Goal: Task Accomplishment & Management: Complete application form

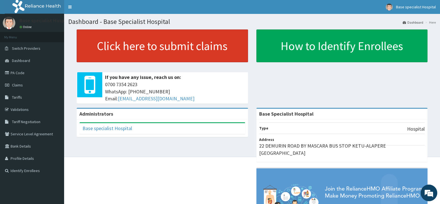
click at [186, 45] on link "Click here to submit claims" at bounding box center [162, 46] width 171 height 33
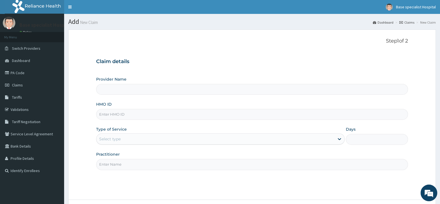
type input "Base Specialist Hospital"
paste input "SBG/10507/C"
type input "SBG/10507/C"
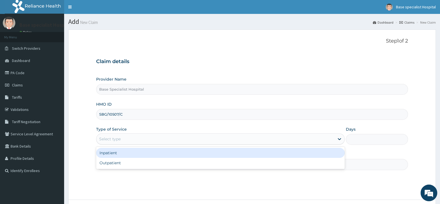
click at [122, 141] on div "Select type" at bounding box center [215, 139] width 238 height 9
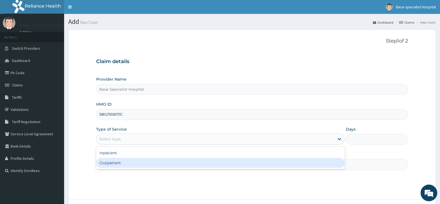
click at [129, 164] on div "Outpatient" at bounding box center [220, 163] width 248 height 10
type input "1"
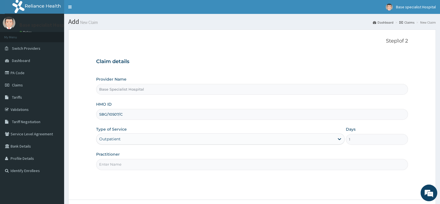
click at [129, 163] on input "Practitioner" at bounding box center [252, 164] width 312 height 11
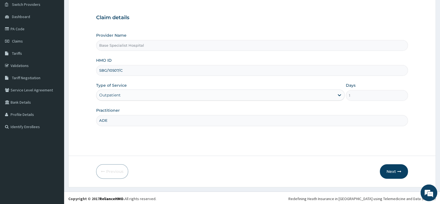
scroll to position [46, 0]
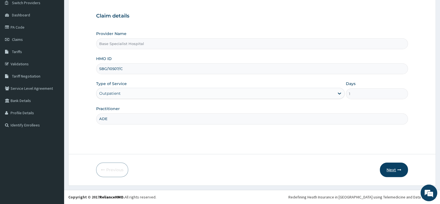
type input "ADE"
click at [387, 170] on button "Next" at bounding box center [393, 170] width 28 height 14
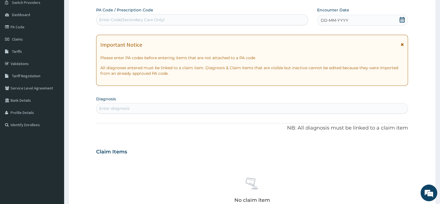
click at [401, 20] on icon at bounding box center [402, 20] width 6 height 6
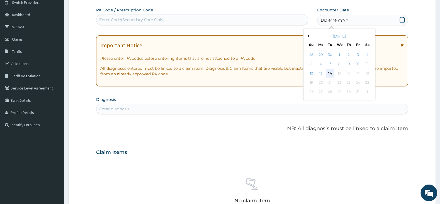
click at [329, 74] on div "14" at bounding box center [329, 73] width 8 height 8
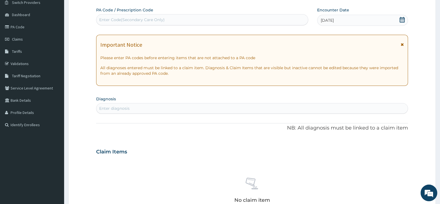
click at [249, 104] on div "Enter diagnosis" at bounding box center [252, 108] width 312 height 11
type input "A"
type input "N"
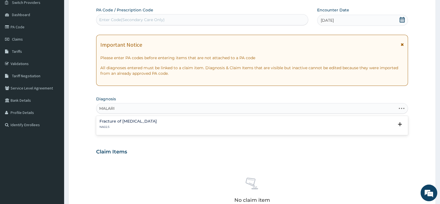
type input "[MEDICAL_DATA]"
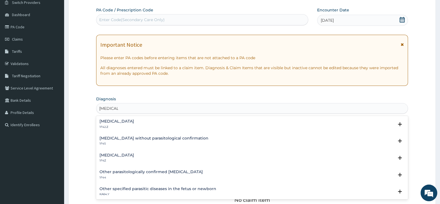
click at [134, 121] on h4 "[MEDICAL_DATA]" at bounding box center [116, 121] width 35 height 4
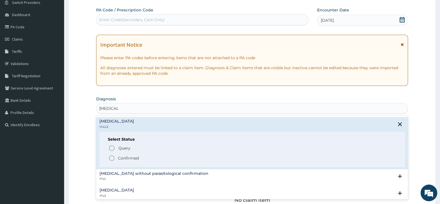
click at [114, 157] on circle "status option filled" at bounding box center [111, 158] width 5 height 5
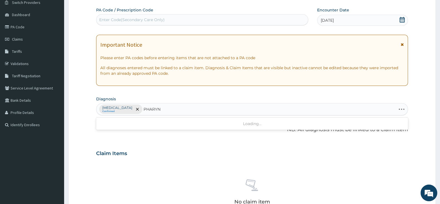
type input "PHARYNG"
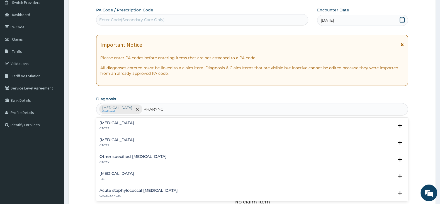
click at [116, 122] on h4 "[MEDICAL_DATA]" at bounding box center [116, 123] width 35 height 4
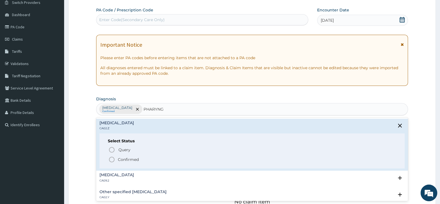
click at [110, 160] on icon "status option filled" at bounding box center [111, 159] width 7 height 7
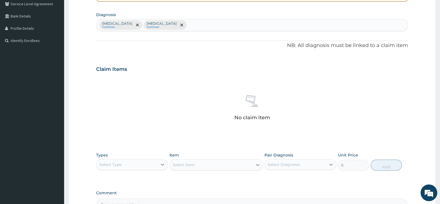
scroll to position [134, 0]
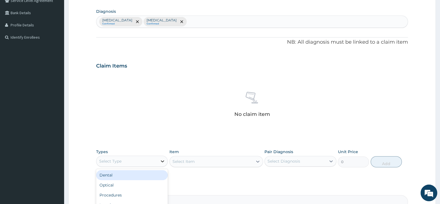
click at [158, 161] on div at bounding box center [162, 161] width 10 height 10
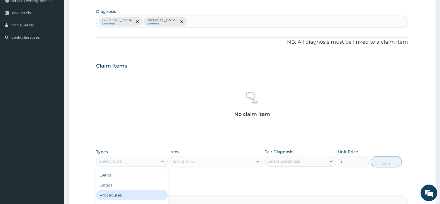
click at [130, 197] on div "Procedures" at bounding box center [132, 195] width 72 height 10
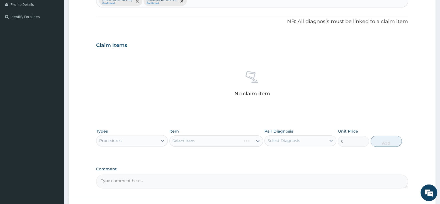
scroll to position [163, 0]
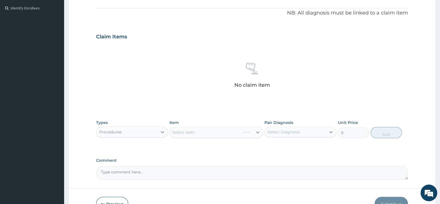
click at [207, 137] on div "Select Item" at bounding box center [216, 132] width 94 height 11
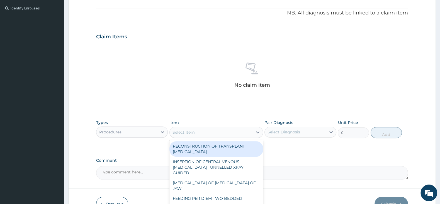
click at [213, 131] on div "Select Item" at bounding box center [211, 132] width 83 height 9
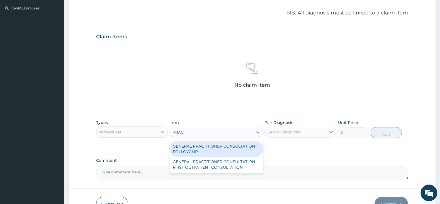
type input "PRACT"
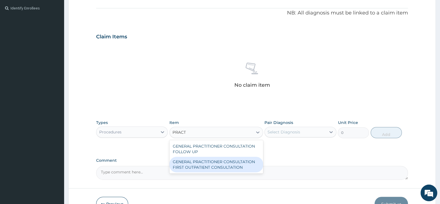
click at [240, 160] on div "GENERAL PRACTITIONER CONSULTATION FIRST OUTPATIENT CONSULTATION" at bounding box center [216, 165] width 94 height 16
type input "3000"
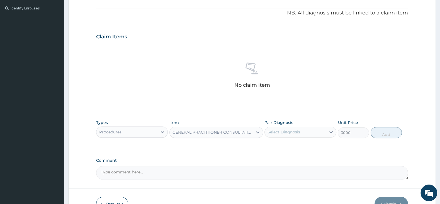
drag, startPoint x: 295, startPoint y: 134, endPoint x: 295, endPoint y: 132, distance: 2.8
click at [295, 132] on div "Select Diagnosis" at bounding box center [283, 132] width 33 height 6
drag, startPoint x: 273, startPoint y: 147, endPoint x: 274, endPoint y: 153, distance: 6.5
click at [273, 147] on div "[MEDICAL_DATA]" at bounding box center [300, 146] width 72 height 11
checkbox input "true"
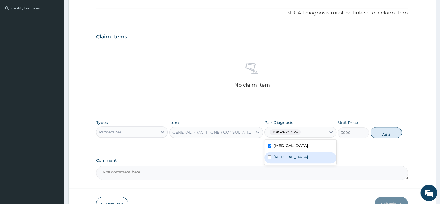
click at [271, 159] on input "checkbox" at bounding box center [270, 158] width 4 height 4
checkbox input "true"
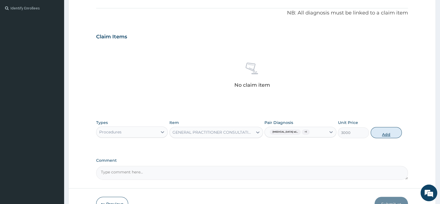
click at [385, 136] on button "Add" at bounding box center [385, 132] width 31 height 11
type input "0"
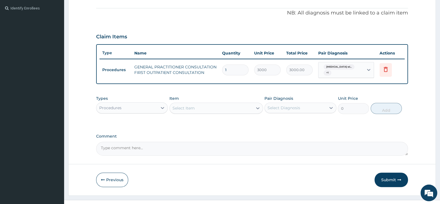
click at [237, 104] on div "Select Item" at bounding box center [211, 108] width 83 height 9
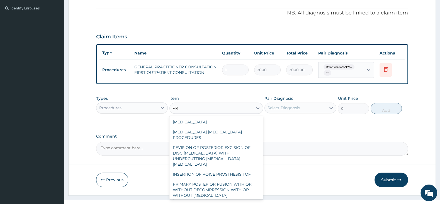
type input "P"
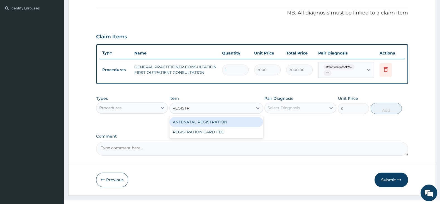
type input "REGISTRA"
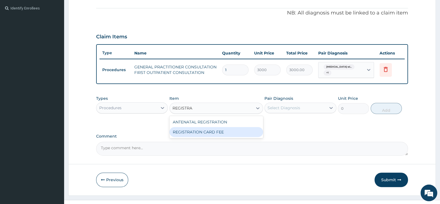
click at [224, 131] on div "REGISTRATION CARD FEE" at bounding box center [216, 132] width 94 height 10
type input "2000"
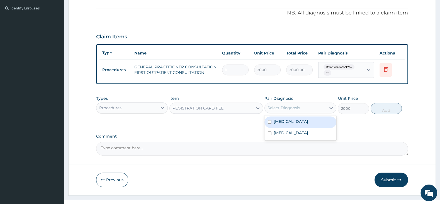
click at [275, 107] on div "Select Diagnosis" at bounding box center [283, 108] width 33 height 6
click at [269, 122] on div "[MEDICAL_DATA]" at bounding box center [300, 122] width 72 height 11
checkbox input "true"
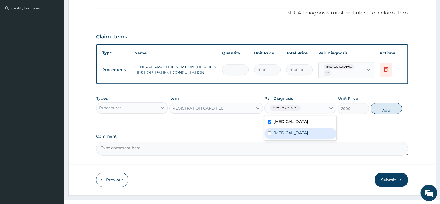
click at [270, 139] on div "[MEDICAL_DATA]" at bounding box center [300, 133] width 72 height 11
checkbox input "true"
click at [388, 112] on button "Add" at bounding box center [385, 108] width 31 height 11
type input "0"
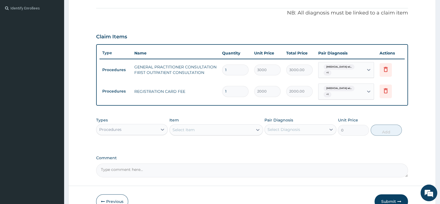
click at [132, 131] on div "Procedures" at bounding box center [126, 129] width 61 height 9
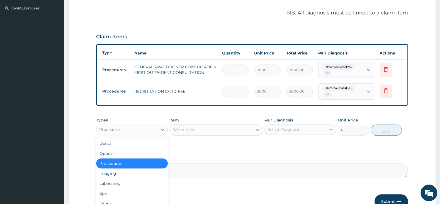
click at [138, 167] on div "Procedures" at bounding box center [132, 164] width 72 height 10
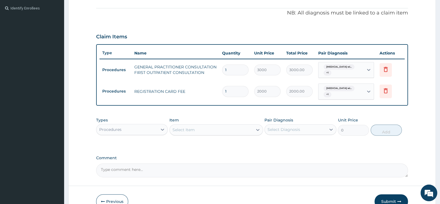
click at [203, 127] on div "Select Item" at bounding box center [211, 130] width 83 height 9
click at [160, 127] on icon at bounding box center [163, 130] width 6 height 6
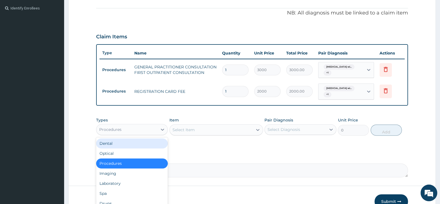
click at [133, 131] on div "Procedures" at bounding box center [126, 129] width 61 height 9
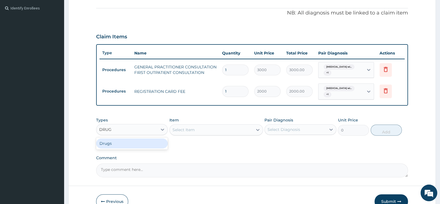
type input "DRUGS"
click at [133, 148] on div "Drugs" at bounding box center [132, 144] width 72 height 10
click at [188, 128] on div "Select Item" at bounding box center [216, 129] width 94 height 11
click at [182, 126] on div "Select Item" at bounding box center [211, 130] width 83 height 9
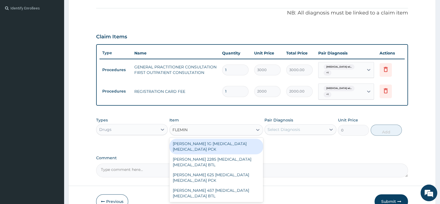
type input "[PERSON_NAME]"
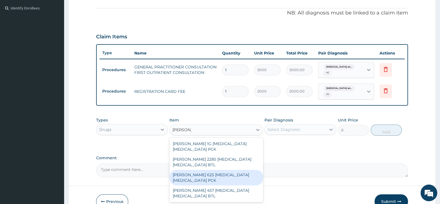
click at [247, 179] on div "[PERSON_NAME] 625 [MEDICAL_DATA] [MEDICAL_DATA] PCK" at bounding box center [216, 178] width 94 height 16
type input "2300"
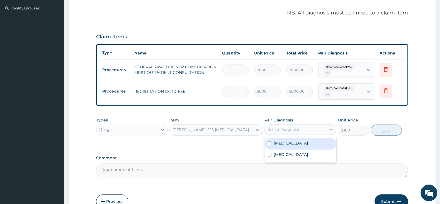
click at [274, 130] on div "Select Diagnosis" at bounding box center [283, 130] width 33 height 6
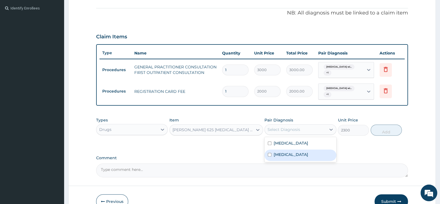
click at [270, 157] on input "checkbox" at bounding box center [270, 155] width 4 height 4
checkbox input "true"
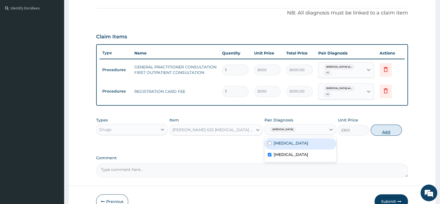
click at [383, 131] on button "Add" at bounding box center [385, 130] width 31 height 11
type input "0"
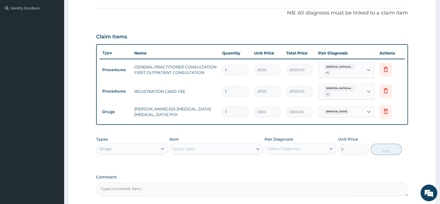
click at [233, 148] on div "Select Item" at bounding box center [211, 149] width 83 height 9
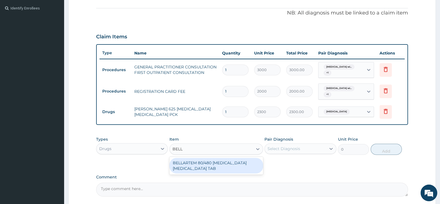
type input "BELLA"
click at [239, 167] on div "BELLARTEM 80/480 [MEDICAL_DATA] [MEDICAL_DATA] TAB" at bounding box center [216, 166] width 94 height 16
type input "379.5"
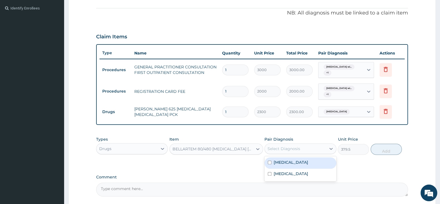
click at [278, 147] on div "Select Diagnosis" at bounding box center [283, 149] width 33 height 6
click at [267, 168] on div "[MEDICAL_DATA]" at bounding box center [300, 163] width 72 height 11
checkbox input "true"
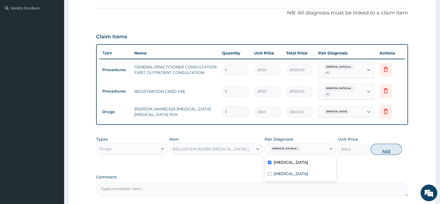
click at [383, 149] on button "Add" at bounding box center [385, 149] width 31 height 11
type input "0"
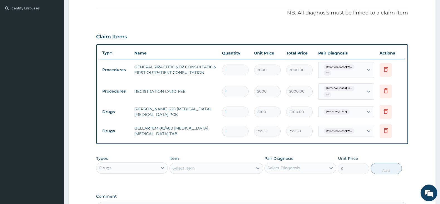
type input "0.00"
type input "6"
type input "2277.00"
type input "6"
click at [229, 169] on div "Select Item" at bounding box center [211, 168] width 83 height 9
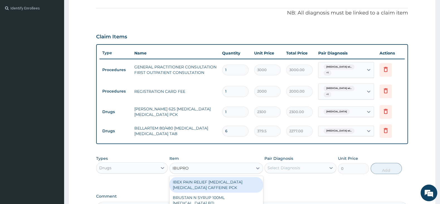
type input "IBUPROF"
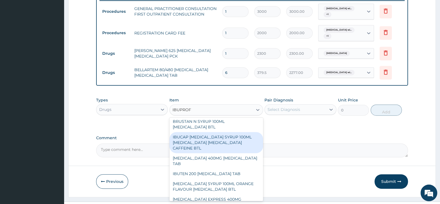
scroll to position [29, 0]
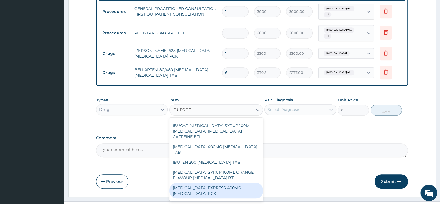
click at [234, 183] on div "[MEDICAL_DATA] EXPRESS 400MG [MEDICAL_DATA] PCK" at bounding box center [216, 191] width 94 height 16
type input "2875"
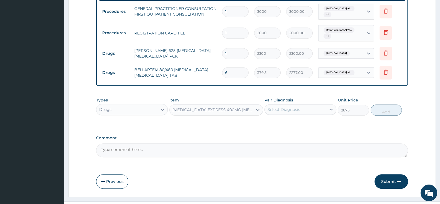
click at [292, 106] on div "Select Diagnosis" at bounding box center [294, 109] width 61 height 9
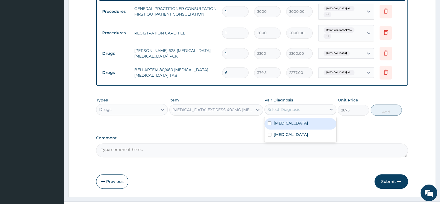
click at [270, 125] on input "checkbox" at bounding box center [270, 124] width 4 height 4
checkbox input "true"
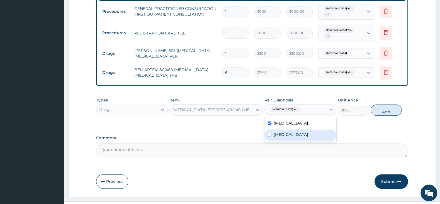
click at [269, 137] on input "checkbox" at bounding box center [270, 135] width 4 height 4
checkbox input "true"
click at [388, 116] on button "Add" at bounding box center [385, 110] width 31 height 11
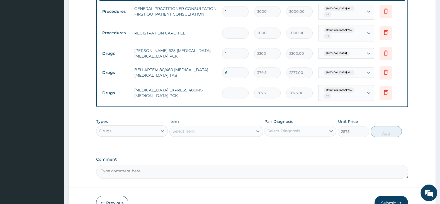
type input "0"
click at [232, 131] on div "Select Item" at bounding box center [211, 131] width 83 height 9
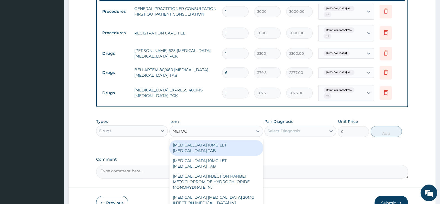
type input "METOCL"
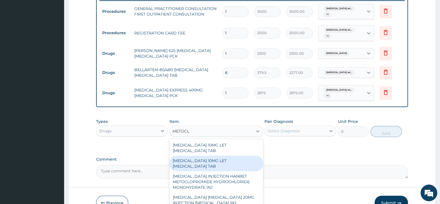
click at [242, 163] on div "[MEDICAL_DATA] 10MG LET [MEDICAL_DATA] TAB" at bounding box center [216, 164] width 94 height 16
type input "2185"
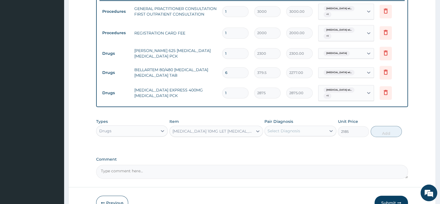
click at [267, 135] on div "Select Diagnosis" at bounding box center [294, 131] width 61 height 9
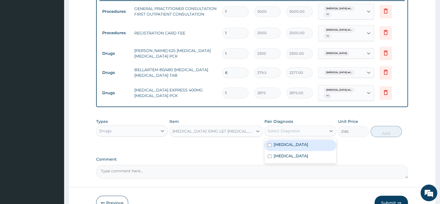
click at [269, 147] on input "checkbox" at bounding box center [270, 145] width 4 height 4
checkbox input "true"
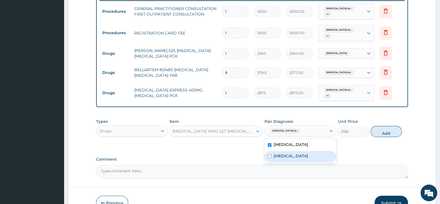
click at [269, 163] on div "[MEDICAL_DATA]" at bounding box center [300, 156] width 72 height 11
checkbox input "true"
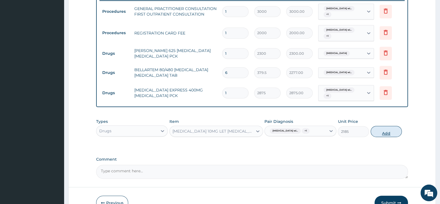
click at [385, 136] on button "Add" at bounding box center [385, 131] width 31 height 11
type input "0"
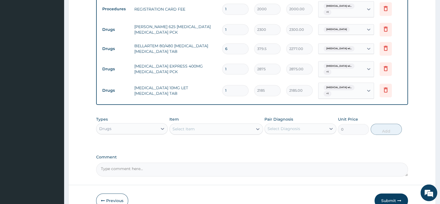
scroll to position [276, 0]
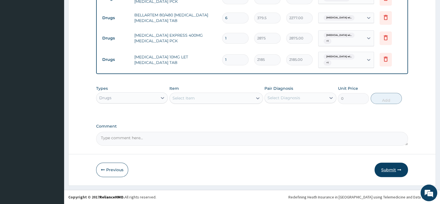
click at [389, 166] on button "Submit" at bounding box center [390, 170] width 33 height 14
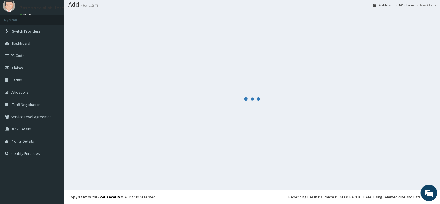
scroll to position [17, 0]
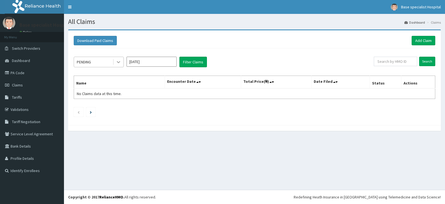
click at [119, 63] on icon at bounding box center [118, 63] width 3 height 2
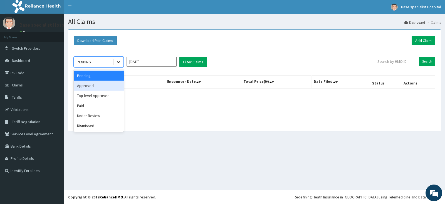
click at [110, 84] on div "Approved" at bounding box center [99, 86] width 50 height 10
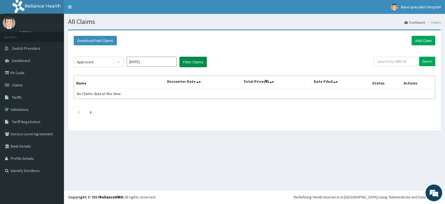
click at [188, 59] on button "Filter Claims" at bounding box center [194, 62] width 28 height 11
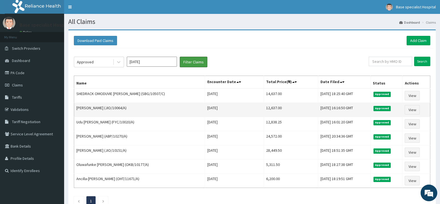
scroll to position [42, 0]
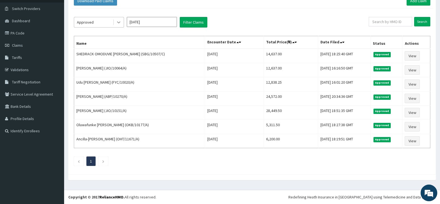
click at [117, 21] on icon at bounding box center [119, 22] width 6 height 6
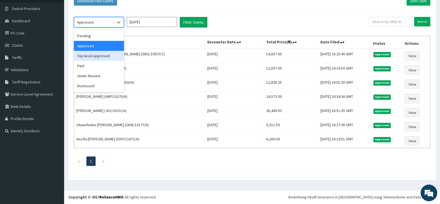
click at [110, 56] on div "Top level Approved" at bounding box center [99, 56] width 50 height 10
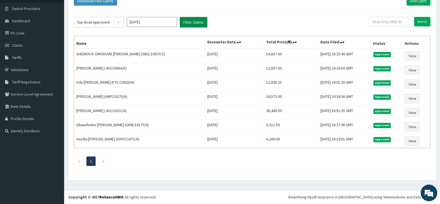
click at [195, 20] on button "Filter Claims" at bounding box center [194, 22] width 28 height 11
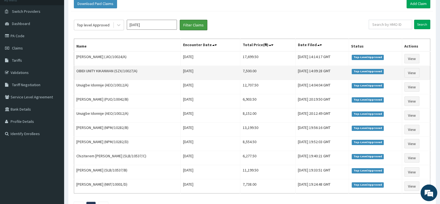
scroll to position [26, 0]
